Goal: Find specific page/section: Find specific page/section

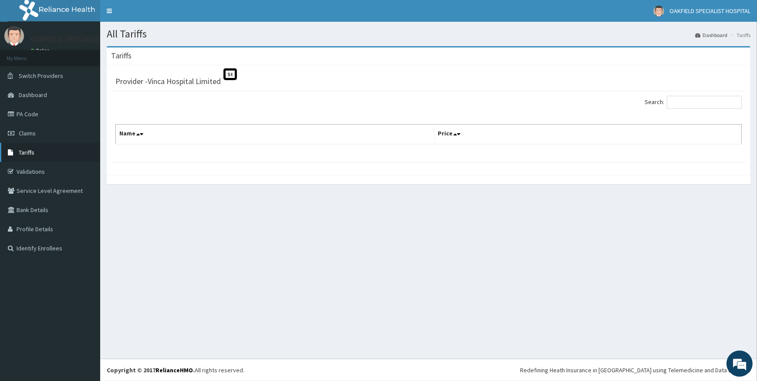
click at [23, 152] on span "Tariffs" at bounding box center [27, 153] width 16 height 8
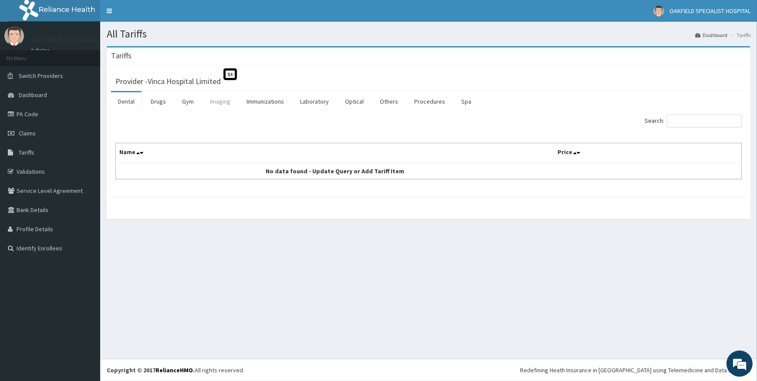
click at [224, 102] on link "Imaging" at bounding box center [220, 101] width 34 height 18
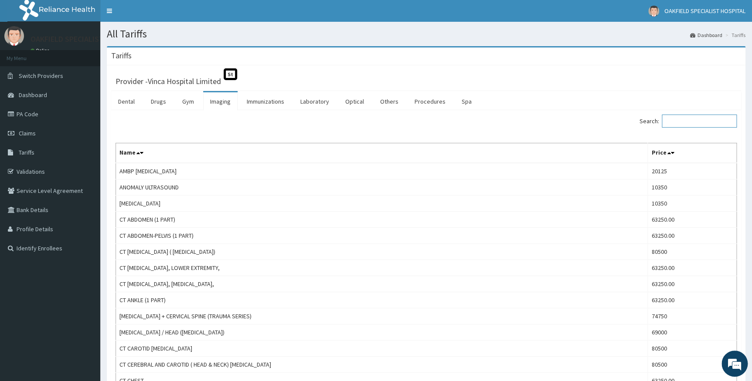
click at [696, 125] on input "Search:" at bounding box center [699, 121] width 75 height 13
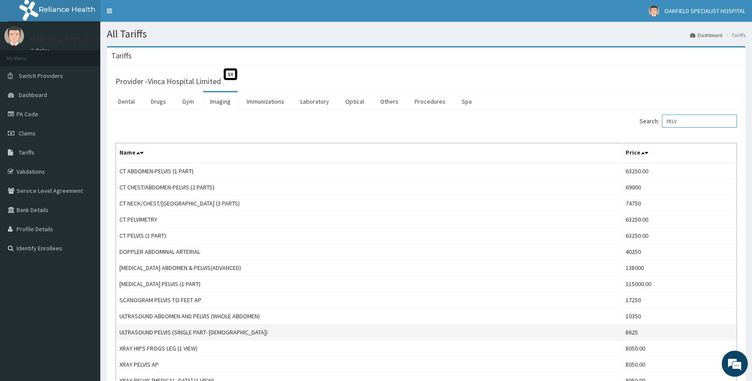
scroll to position [39, 0]
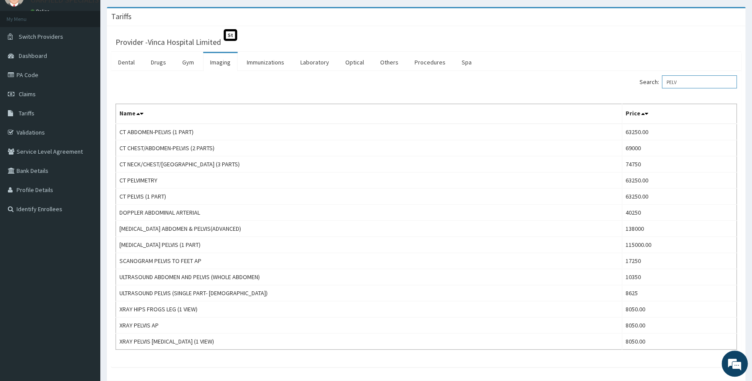
drag, startPoint x: 683, startPoint y: 80, endPoint x: 591, endPoint y: 80, distance: 92.4
click at [591, 80] on div "Search: PELV" at bounding box center [585, 82] width 304 height 15
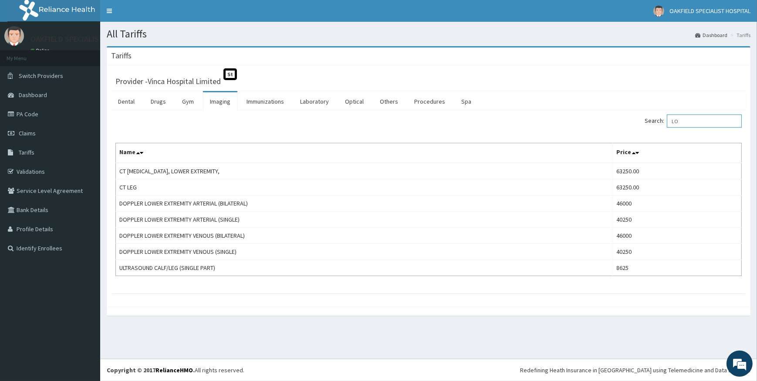
type input "L"
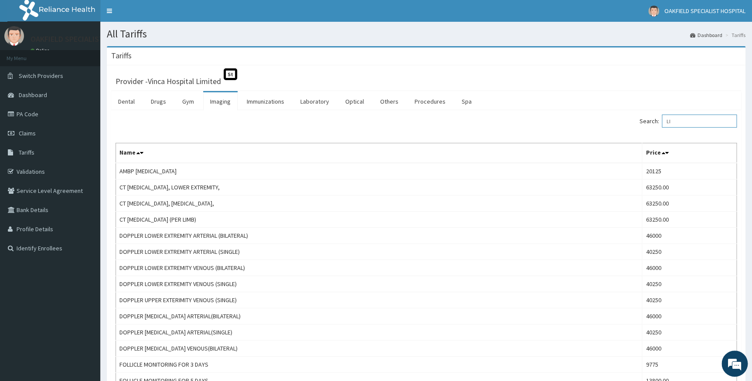
type input "L"
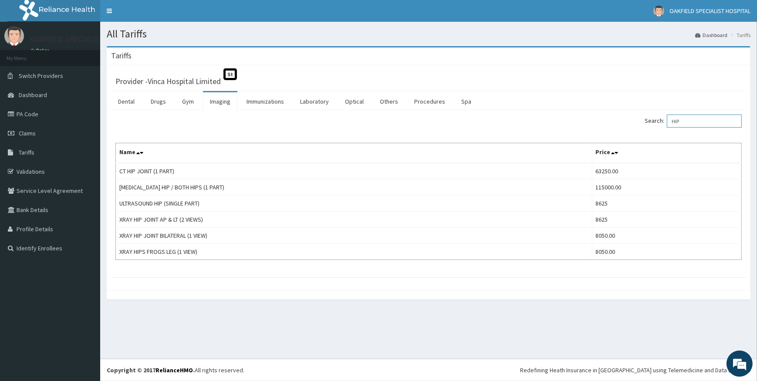
drag, startPoint x: 693, startPoint y: 122, endPoint x: 644, endPoint y: 117, distance: 49.9
click at [645, 118] on div "Search: HIP" at bounding box center [588, 122] width 307 height 15
type input "H"
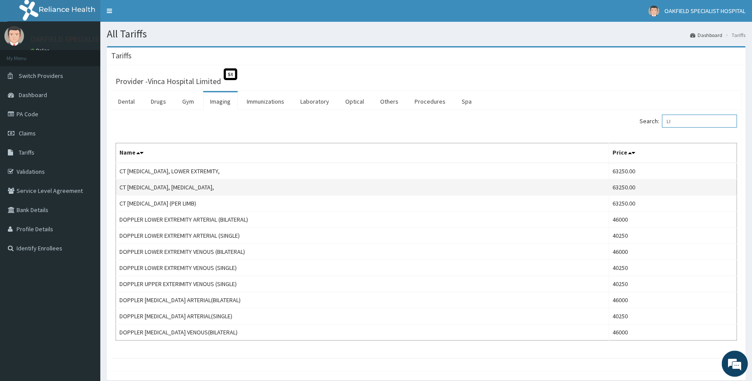
type input "L"
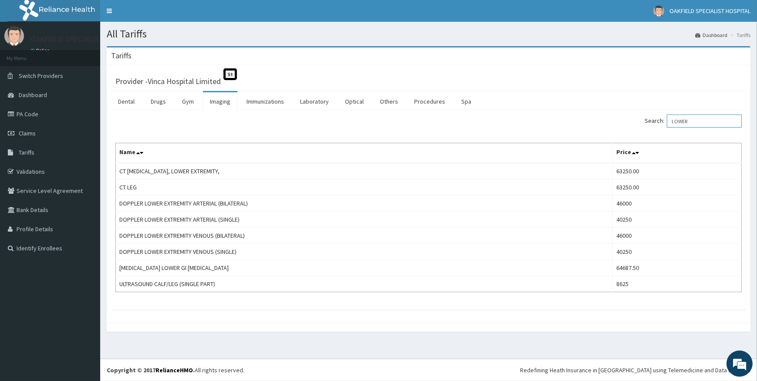
drag, startPoint x: 706, startPoint y: 118, endPoint x: 650, endPoint y: 116, distance: 55.8
click at [654, 116] on label "Search: LOWER" at bounding box center [693, 121] width 97 height 13
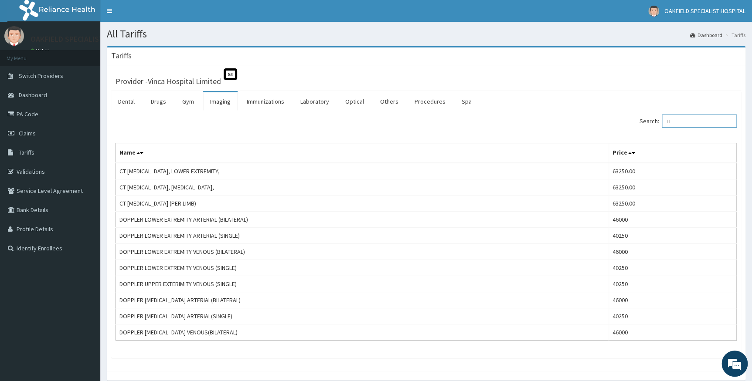
type input "L"
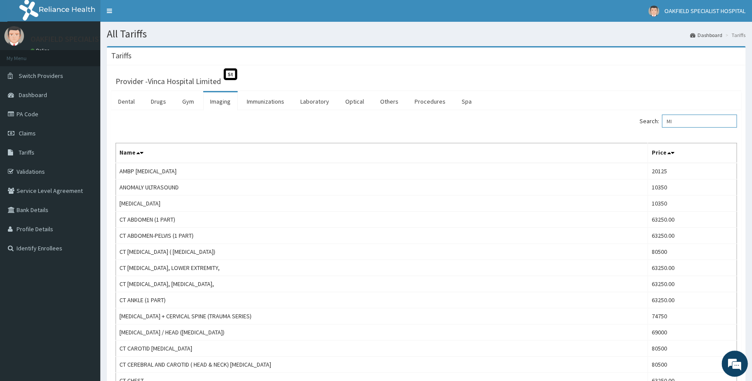
type input "M"
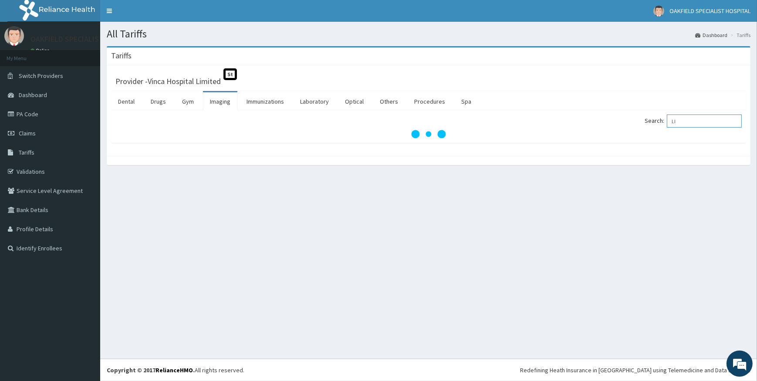
type input "L"
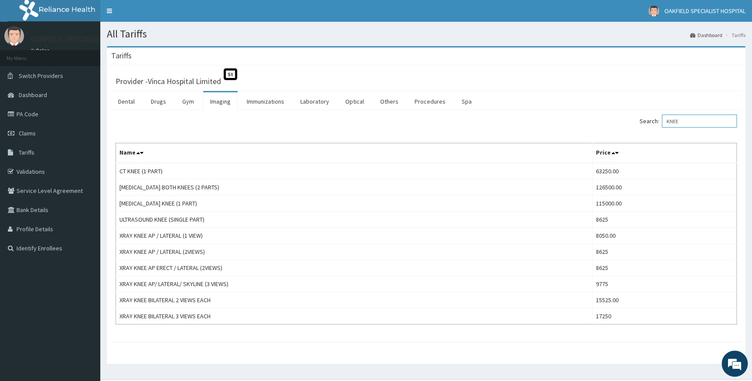
drag, startPoint x: 689, startPoint y: 122, endPoint x: 646, endPoint y: 125, distance: 42.8
click at [650, 125] on label "Search: KNEE" at bounding box center [687, 121] width 97 height 13
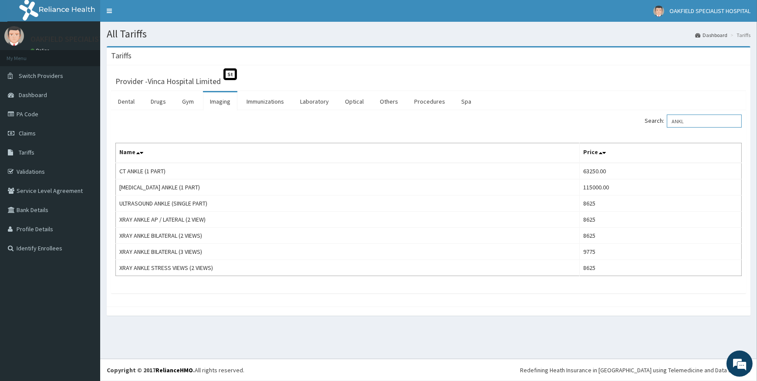
type input "ANKL"
